Goal: Submit feedback/report problem: Submit feedback/report problem

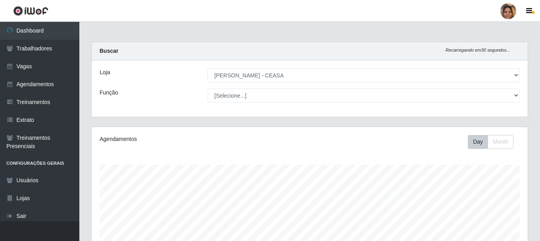
select select "474"
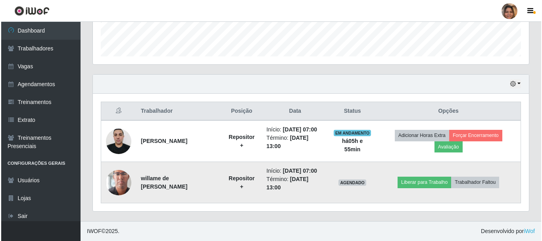
scroll to position [165, 436]
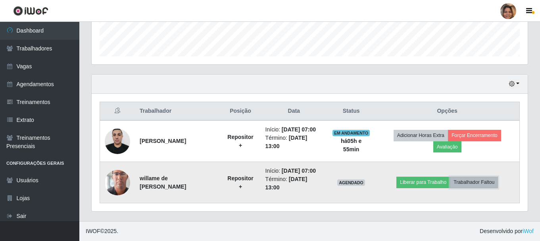
click at [483, 182] on button "Trabalhador Faltou" at bounding box center [474, 182] width 48 height 11
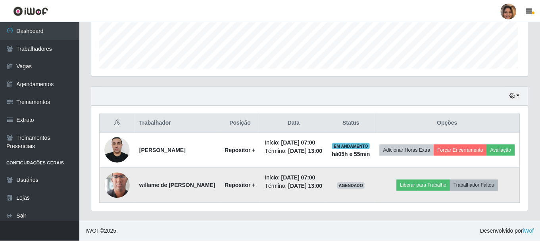
scroll to position [165, 432]
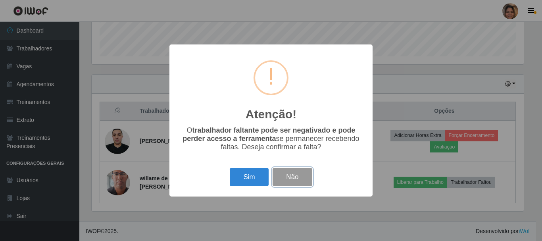
click at [297, 180] on button "Não" at bounding box center [292, 177] width 39 height 19
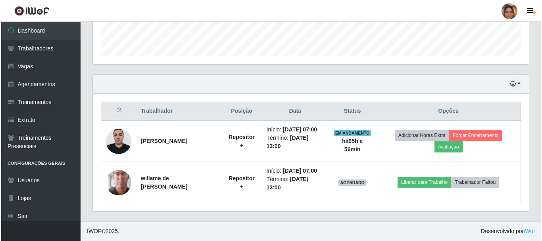
scroll to position [165, 436]
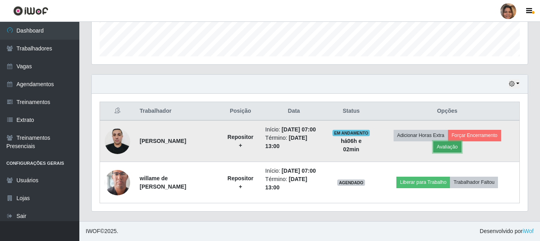
click at [448, 149] on button "Avaliação" at bounding box center [448, 146] width 28 height 11
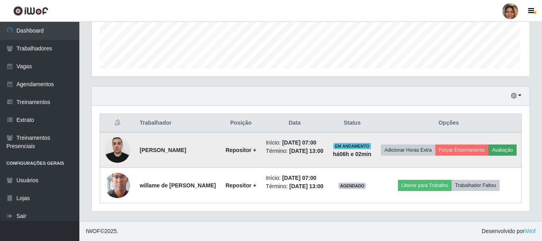
scroll to position [165, 432]
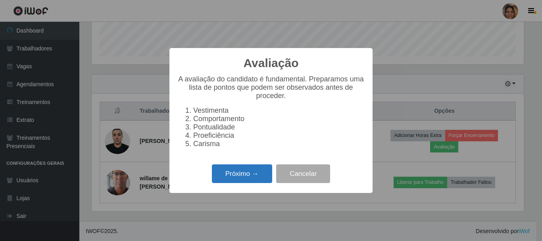
click at [235, 177] on button "Próximo →" at bounding box center [242, 173] width 60 height 19
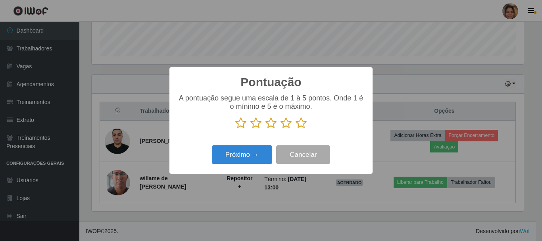
click at [299, 125] on icon at bounding box center [301, 123] width 11 height 12
click at [296, 129] on input "radio" at bounding box center [296, 129] width 0 height 0
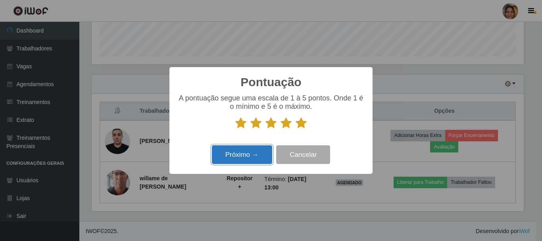
click at [255, 155] on button "Próximo →" at bounding box center [242, 154] width 60 height 19
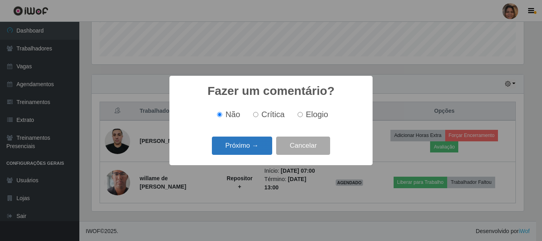
click at [241, 145] on button "Próximo →" at bounding box center [242, 146] width 60 height 19
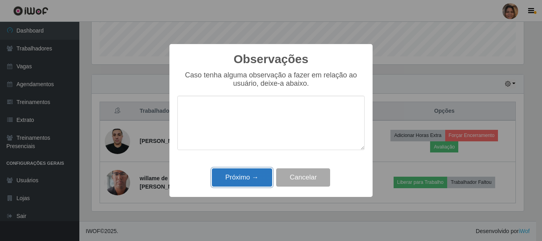
click at [236, 179] on button "Próximo →" at bounding box center [242, 177] width 60 height 19
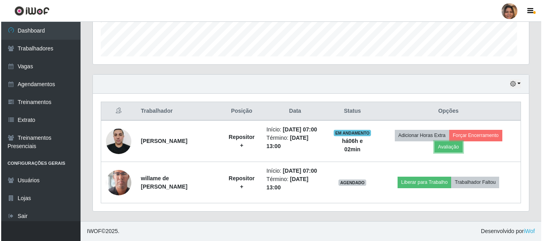
scroll to position [165, 436]
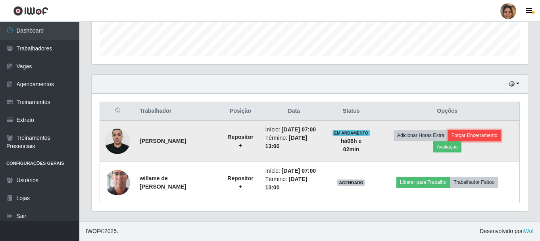
click at [476, 135] on button "Forçar Encerramento" at bounding box center [474, 135] width 53 height 11
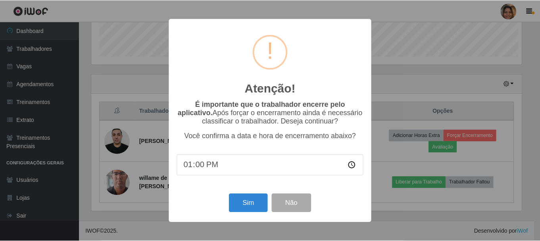
scroll to position [165, 432]
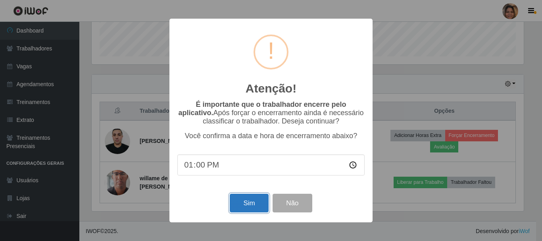
click at [246, 203] on button "Sim" at bounding box center [249, 203] width 39 height 19
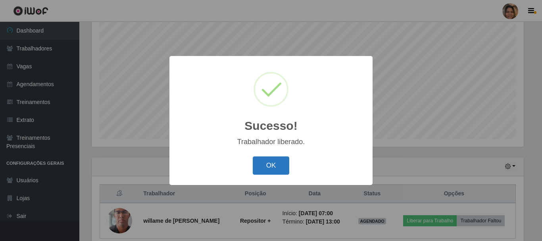
click at [271, 170] on button "OK" at bounding box center [271, 165] width 37 height 19
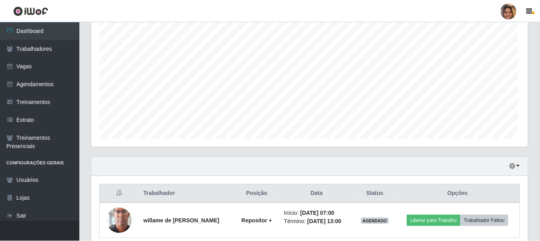
scroll to position [165, 436]
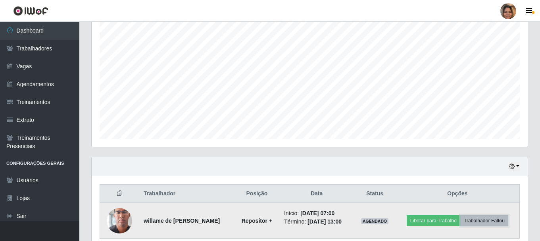
click at [488, 222] on button "Trabalhador Faltou" at bounding box center [485, 220] width 48 height 11
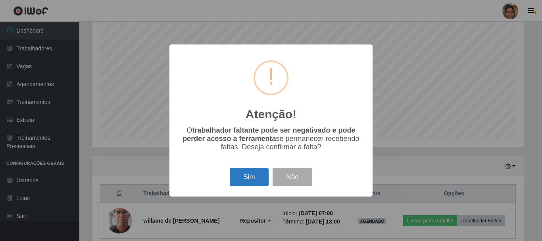
click at [251, 184] on button "Sim" at bounding box center [249, 177] width 39 height 19
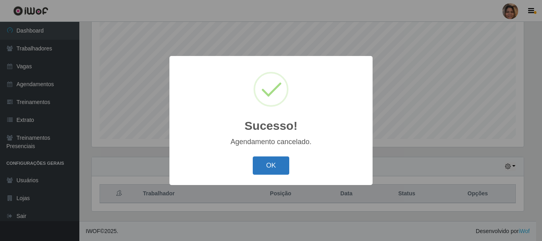
click at [265, 170] on button "OK" at bounding box center [271, 165] width 37 height 19
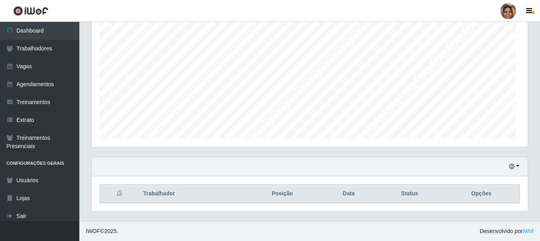
scroll to position [165, 436]
